Goal: Information Seeking & Learning: Find specific page/section

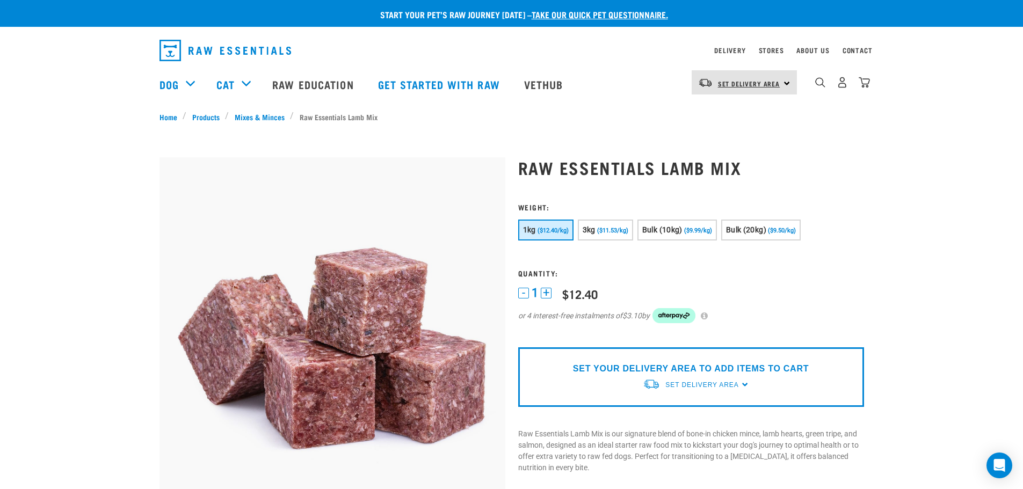
click at [728, 77] on link "Set Delivery Area" at bounding box center [749, 83] width 62 height 17
click at [746, 127] on link "[GEOGRAPHIC_DATA]" at bounding box center [742, 137] width 103 height 24
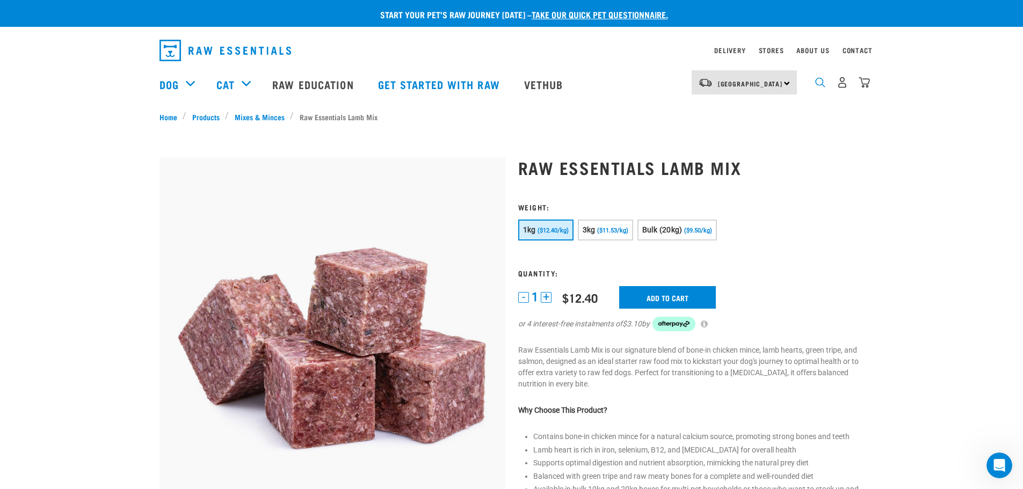
click at [817, 88] on img "dropdown navigation" at bounding box center [820, 82] width 10 height 10
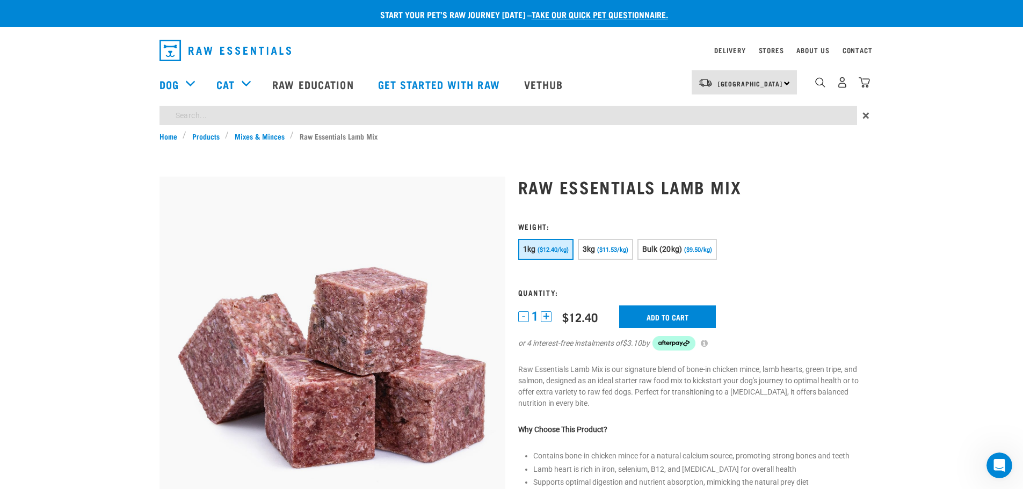
click at [373, 118] on input "search" at bounding box center [507, 115] width 697 height 19
type input "cmc"
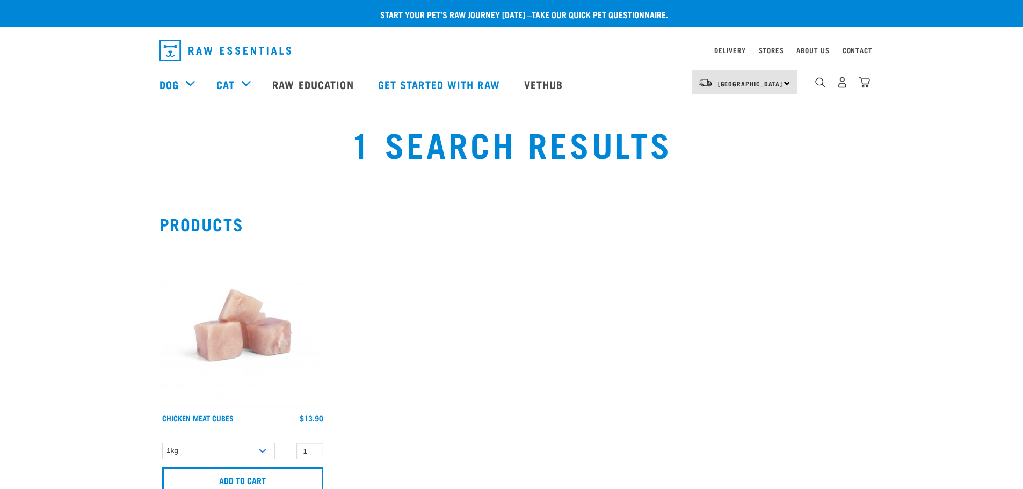
click at [235, 326] on img at bounding box center [242, 325] width 166 height 166
